Goal: Task Accomplishment & Management: Manage account settings

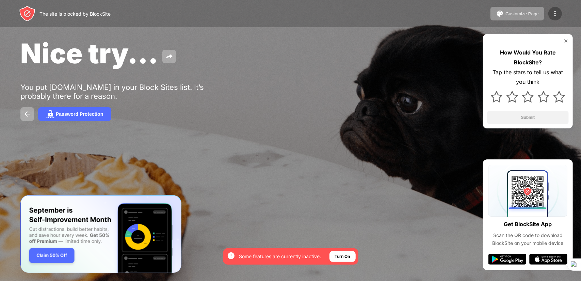
click at [558, 15] on img at bounding box center [556, 14] width 8 height 8
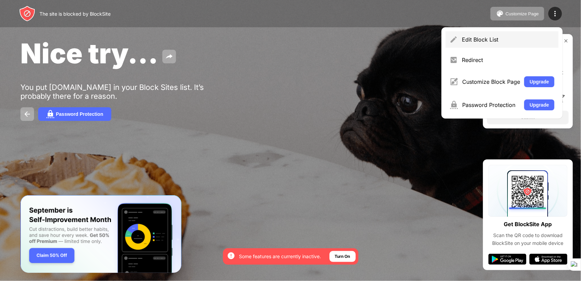
click at [522, 34] on div "Edit Block List" at bounding box center [502, 39] width 113 height 16
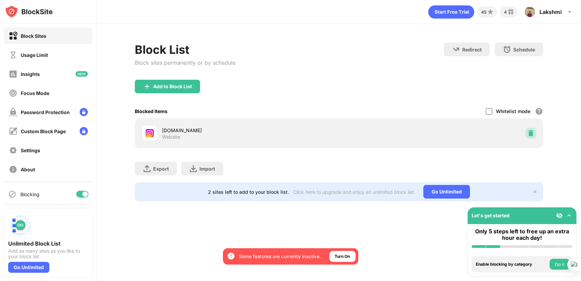
click at [532, 137] on div at bounding box center [531, 133] width 11 height 11
